Goal: Task Accomplishment & Management: Complete application form

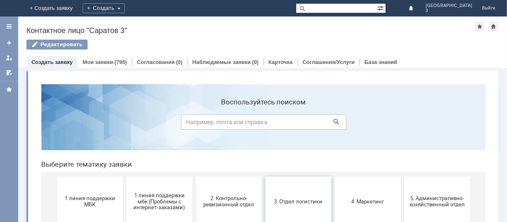
scroll to position [110, 0]
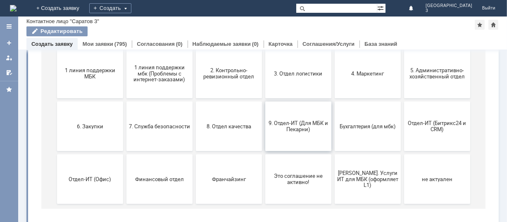
click at [299, 133] on button "9. Отдел-ИТ (Для МБК и Пекарни)" at bounding box center [298, 127] width 66 height 50
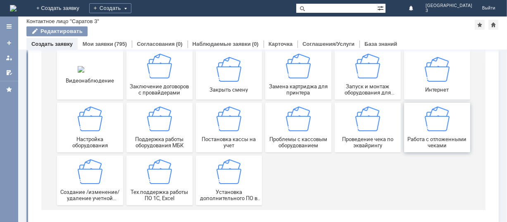
click at [439, 136] on div "Работа с отложенными чеками" at bounding box center [436, 128] width 61 height 42
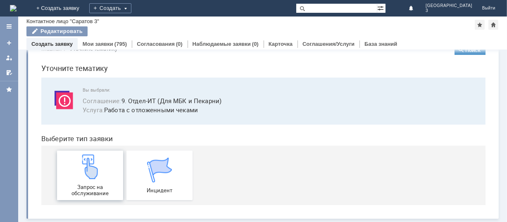
scroll to position [21, 0]
click at [84, 175] on img at bounding box center [89, 167] width 25 height 25
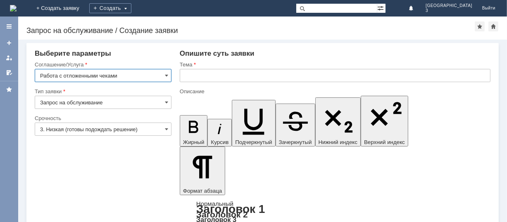
click at [132, 129] on input "3. Низкая (готовы подождать решение)" at bounding box center [103, 129] width 137 height 13
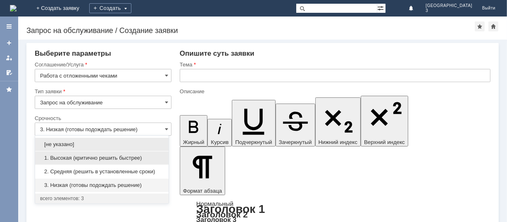
click at [107, 160] on span "1. Высокая (критично решить быстрее)" at bounding box center [102, 158] width 124 height 7
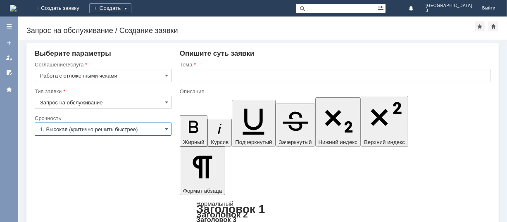
type input "1. Высокая (критично решить быстрее)"
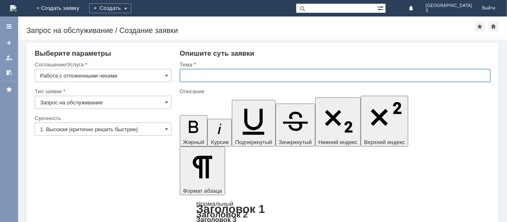
click at [203, 79] on input "text" at bounding box center [335, 75] width 311 height 13
type input "отл.чеки 02.09.25"
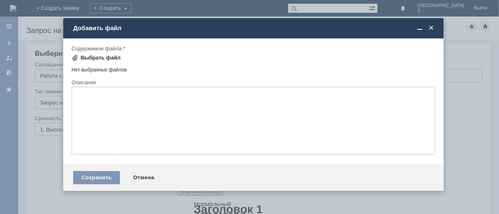
click at [97, 56] on div "Выбрать файл" at bounding box center [101, 58] width 40 height 7
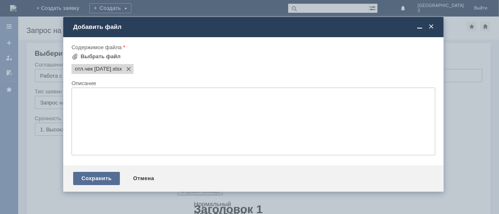
click at [97, 183] on div "Сохранить" at bounding box center [96, 178] width 47 height 13
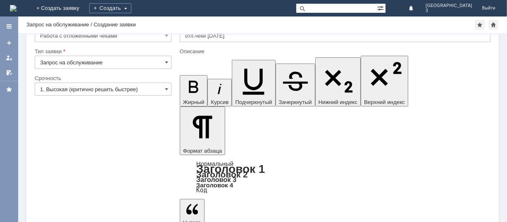
scroll to position [33, 0]
